Goal: Check status: Check status

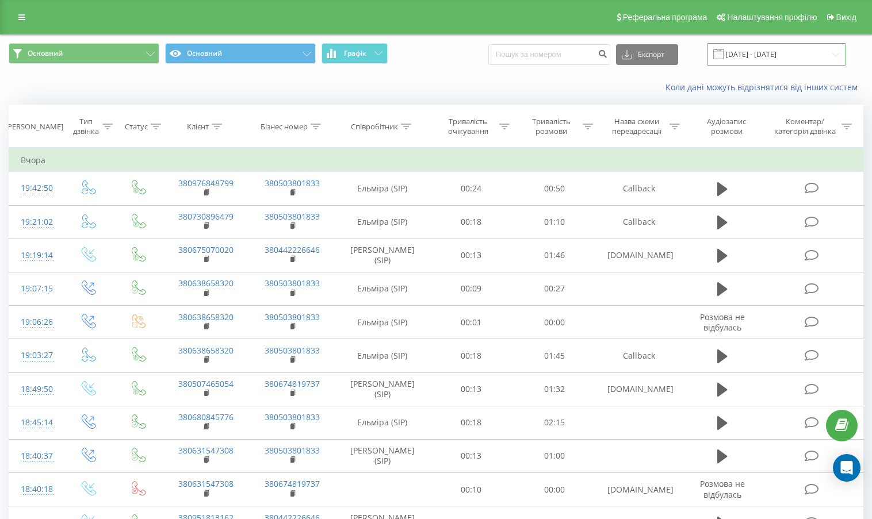
click at [746, 53] on input "19.06.2025 - 19.09.2025" at bounding box center [776, 54] width 139 height 22
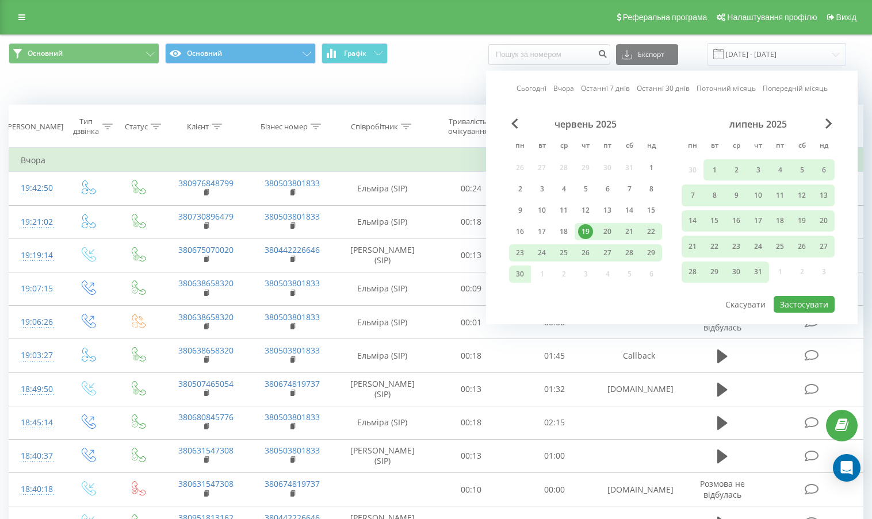
click at [526, 91] on link "Сьогодні" at bounding box center [531, 88] width 30 height 11
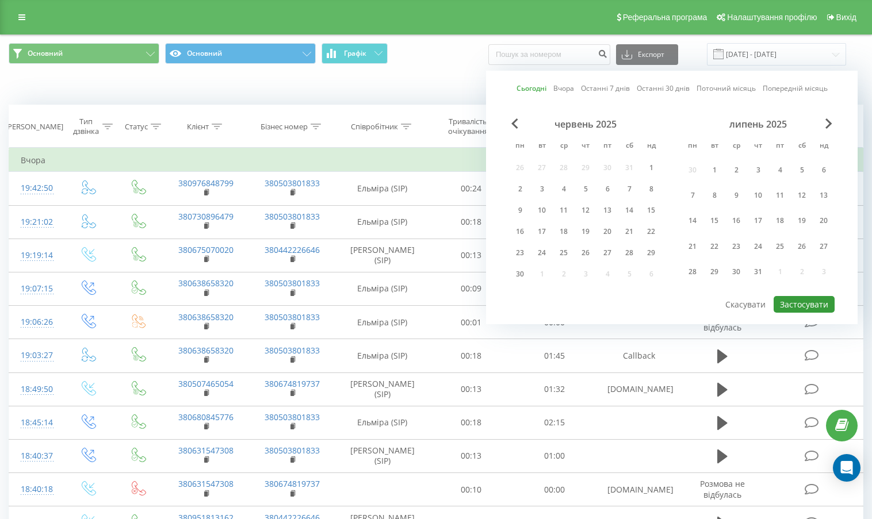
click at [810, 308] on button "Застосувати" at bounding box center [804, 304] width 61 height 17
type input "[DATE] - [DATE]"
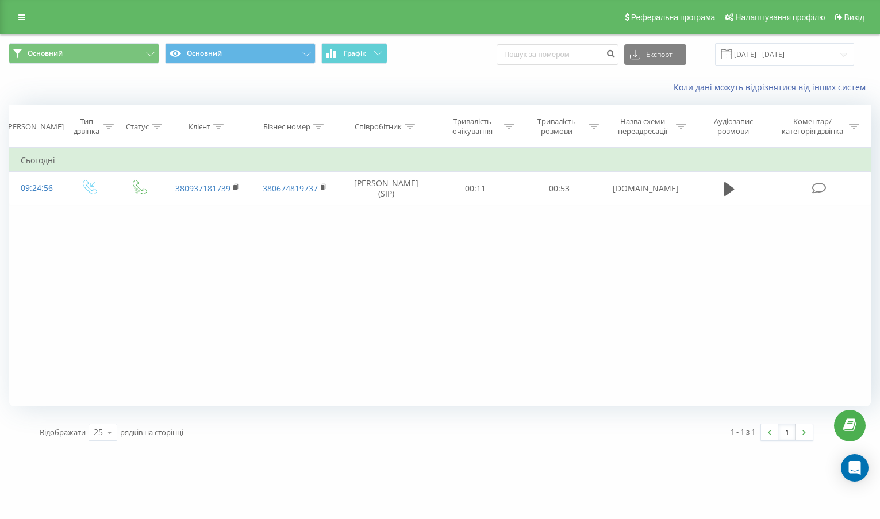
drag, startPoint x: 151, startPoint y: 312, endPoint x: 146, endPoint y: 303, distance: 10.6
click at [151, 312] on div "Фільтрувати за умовою Дорівнює Введіть значення Скасувати OK Фільтрувати за умо…" at bounding box center [440, 277] width 863 height 259
